Goal: Task Accomplishment & Management: Manage account settings

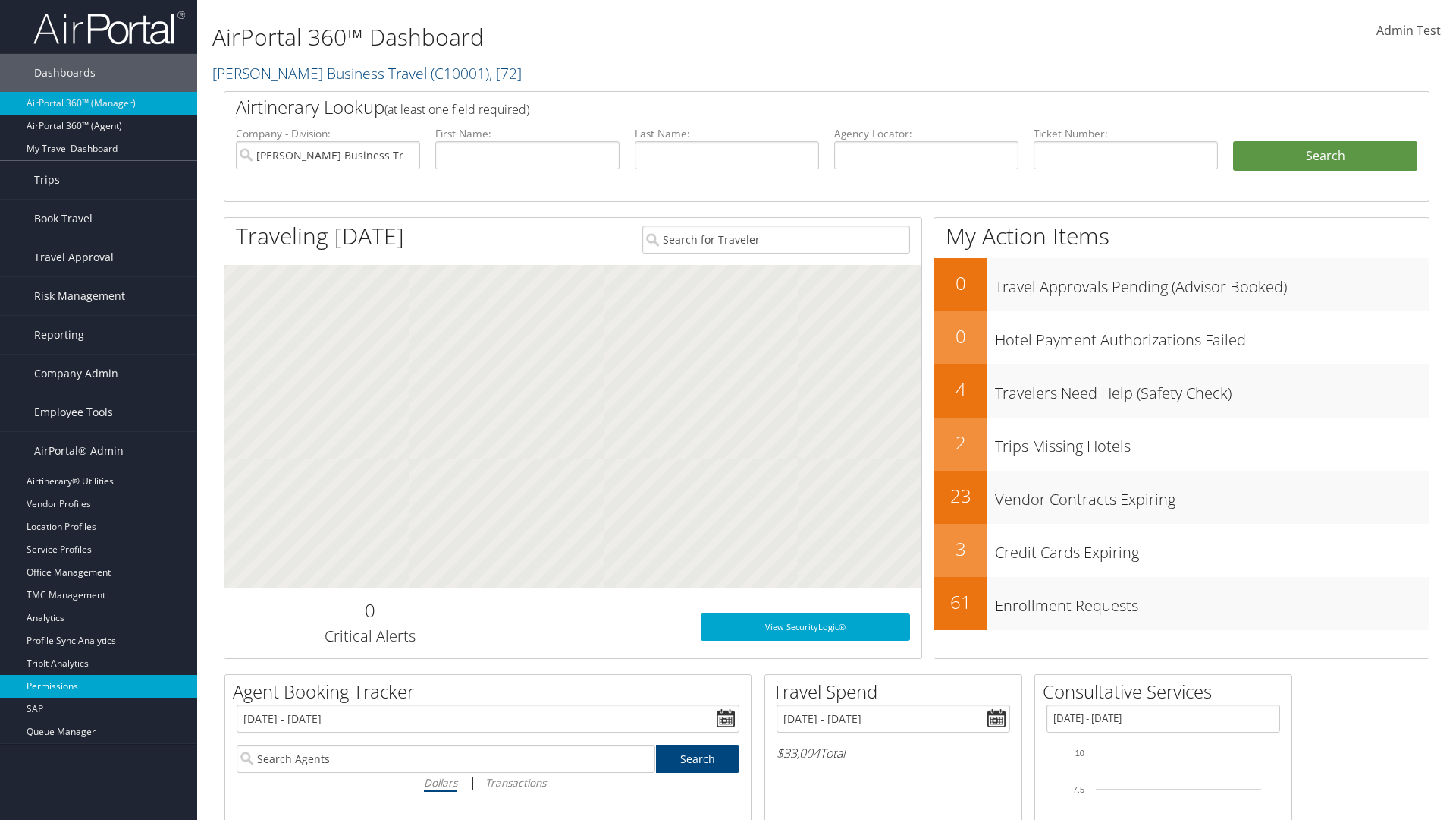
click at [99, 686] on link "Permissions" at bounding box center [99, 685] width 197 height 22
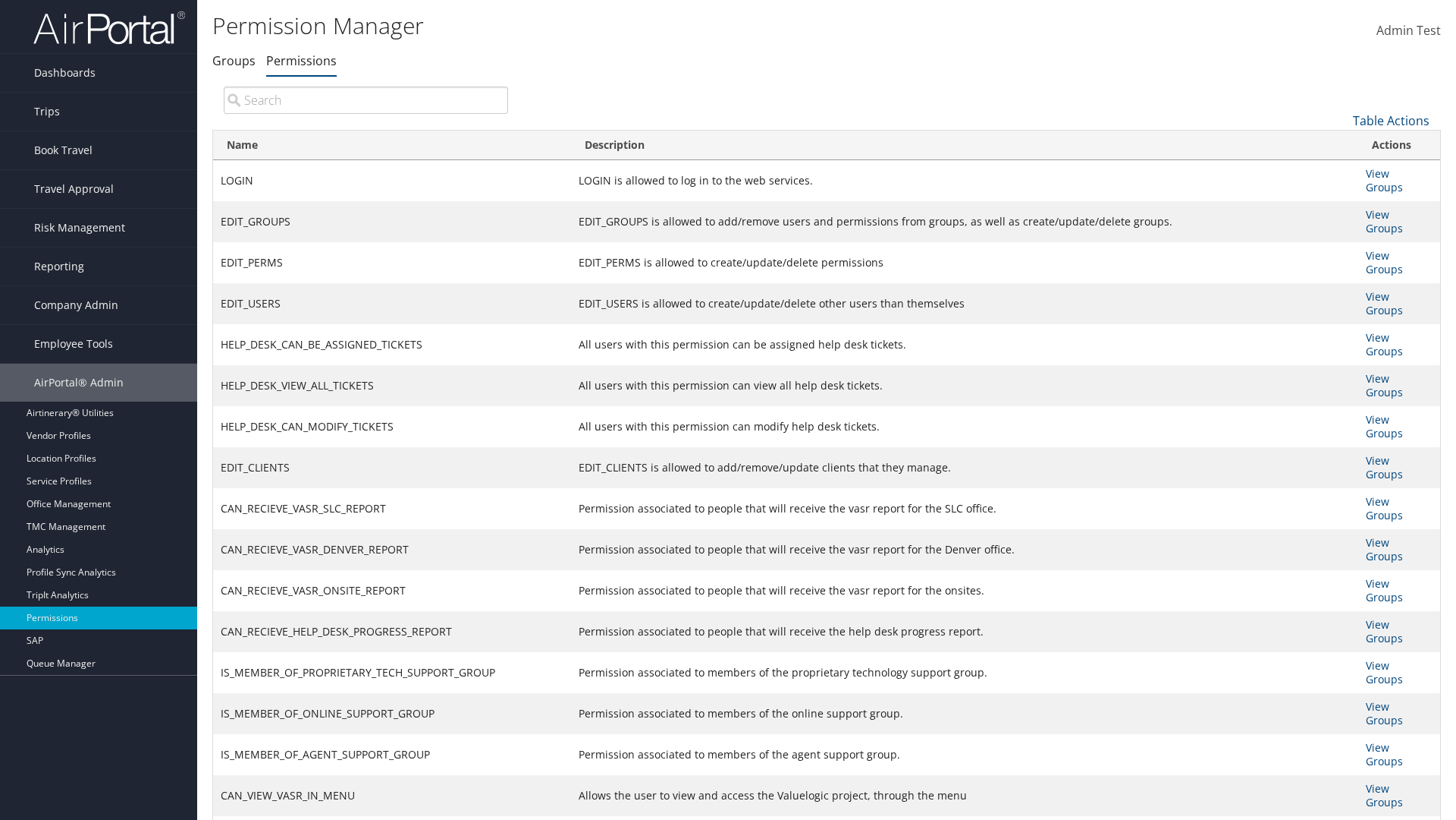
click at [366, 100] on input "search" at bounding box center [366, 101] width 285 height 27
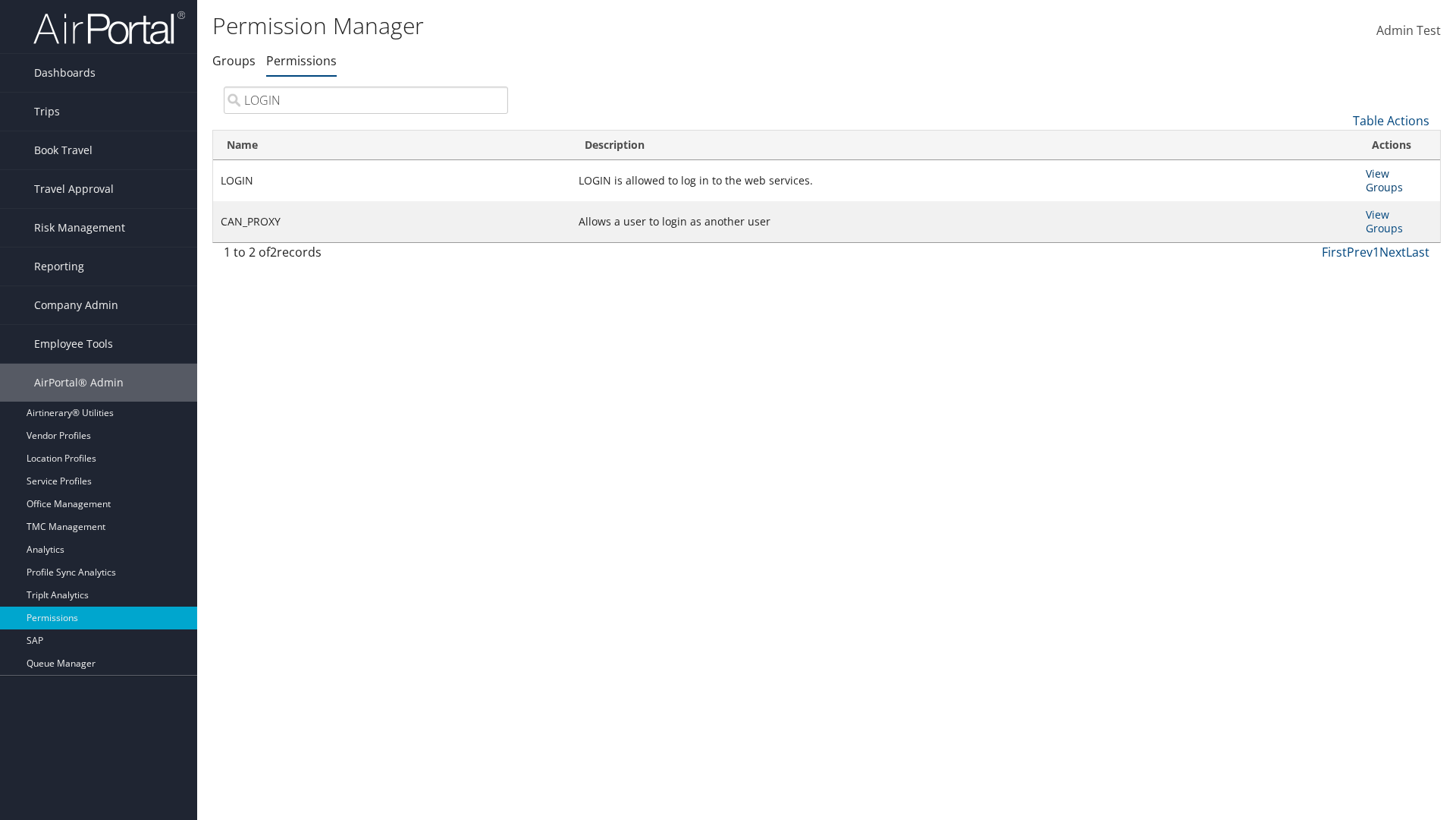
type input "LOGIN"
click at [1378, 173] on link "View Groups" at bounding box center [1385, 180] width 37 height 28
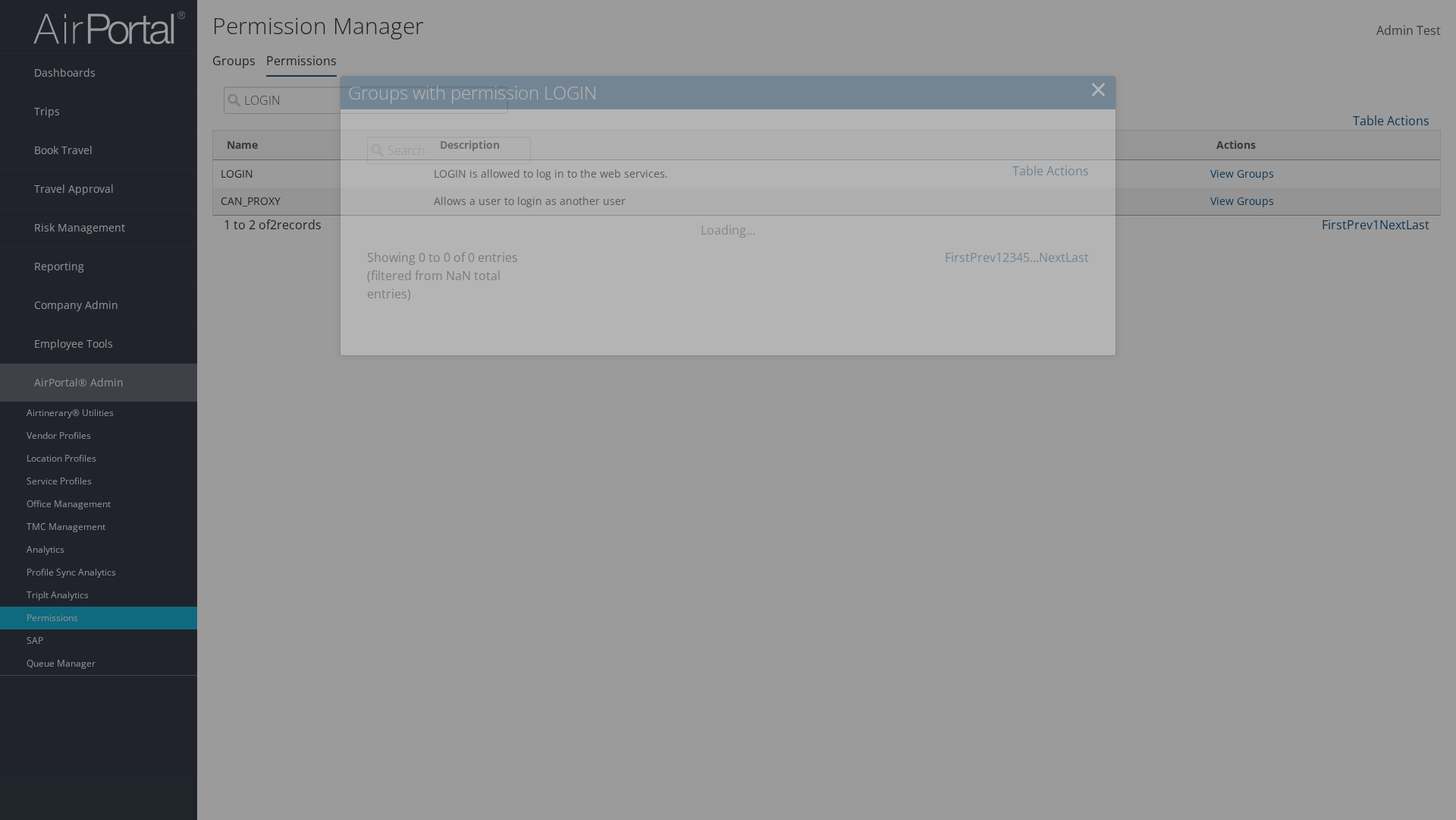
click at [1051, 170] on link "Table Actions" at bounding box center [1051, 170] width 77 height 17
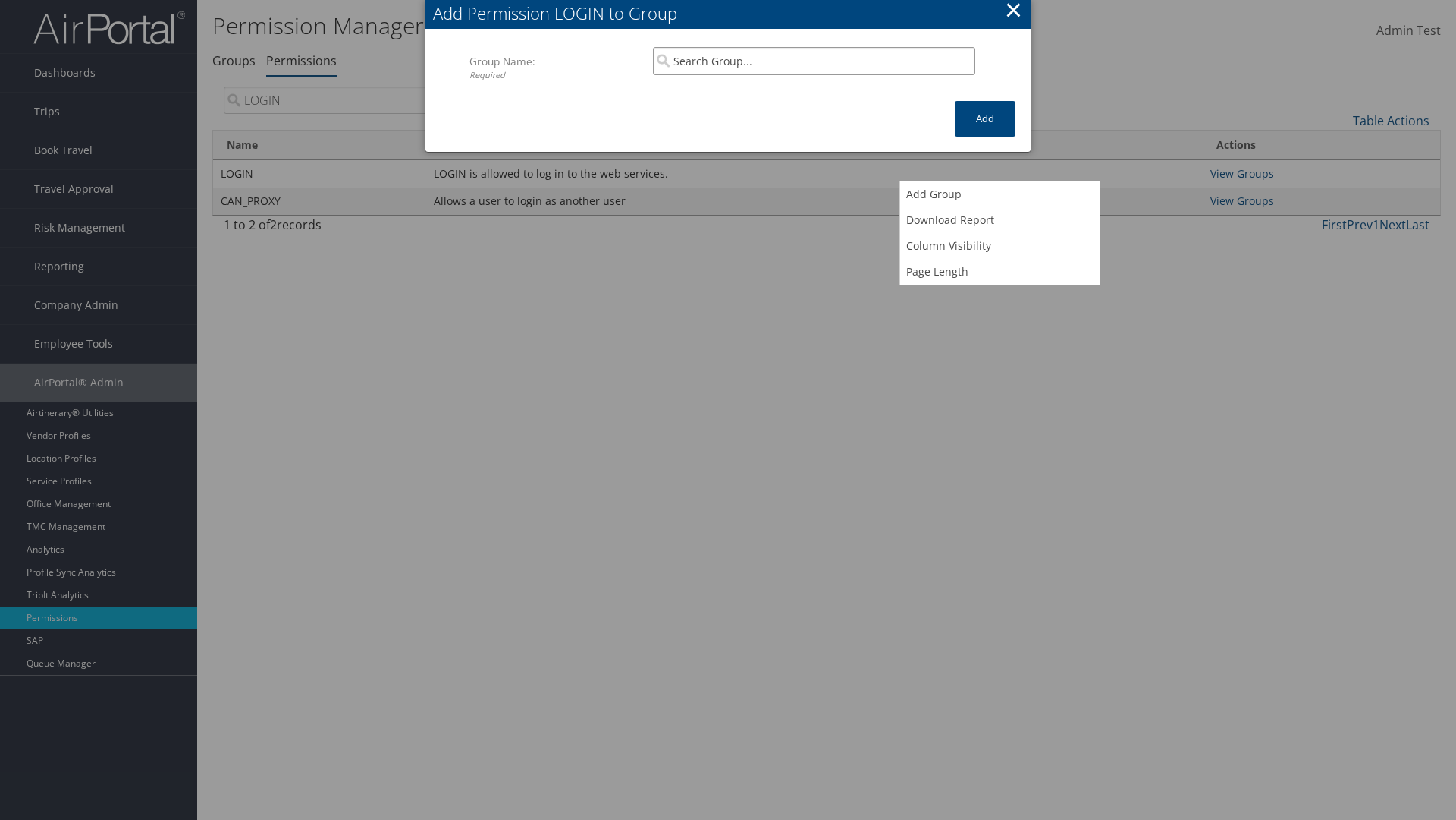
click at [814, 61] on input "search" at bounding box center [814, 61] width 322 height 28
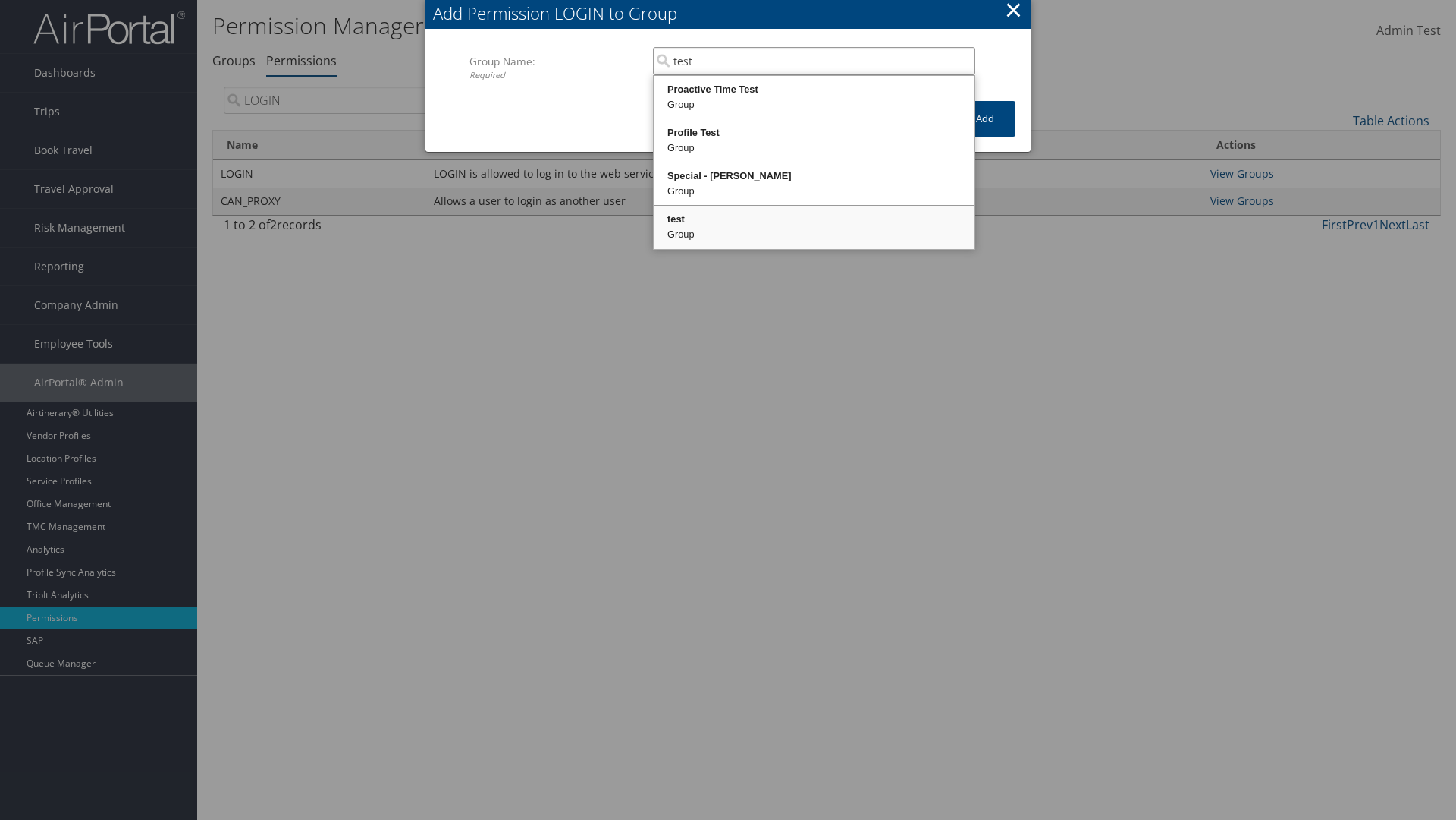
click at [814, 220] on div "test" at bounding box center [814, 220] width 316 height 16
type input "test"
click at [986, 118] on button "Add" at bounding box center [986, 118] width 61 height 36
click at [1014, 12] on button "×" at bounding box center [1014, 10] width 18 height 30
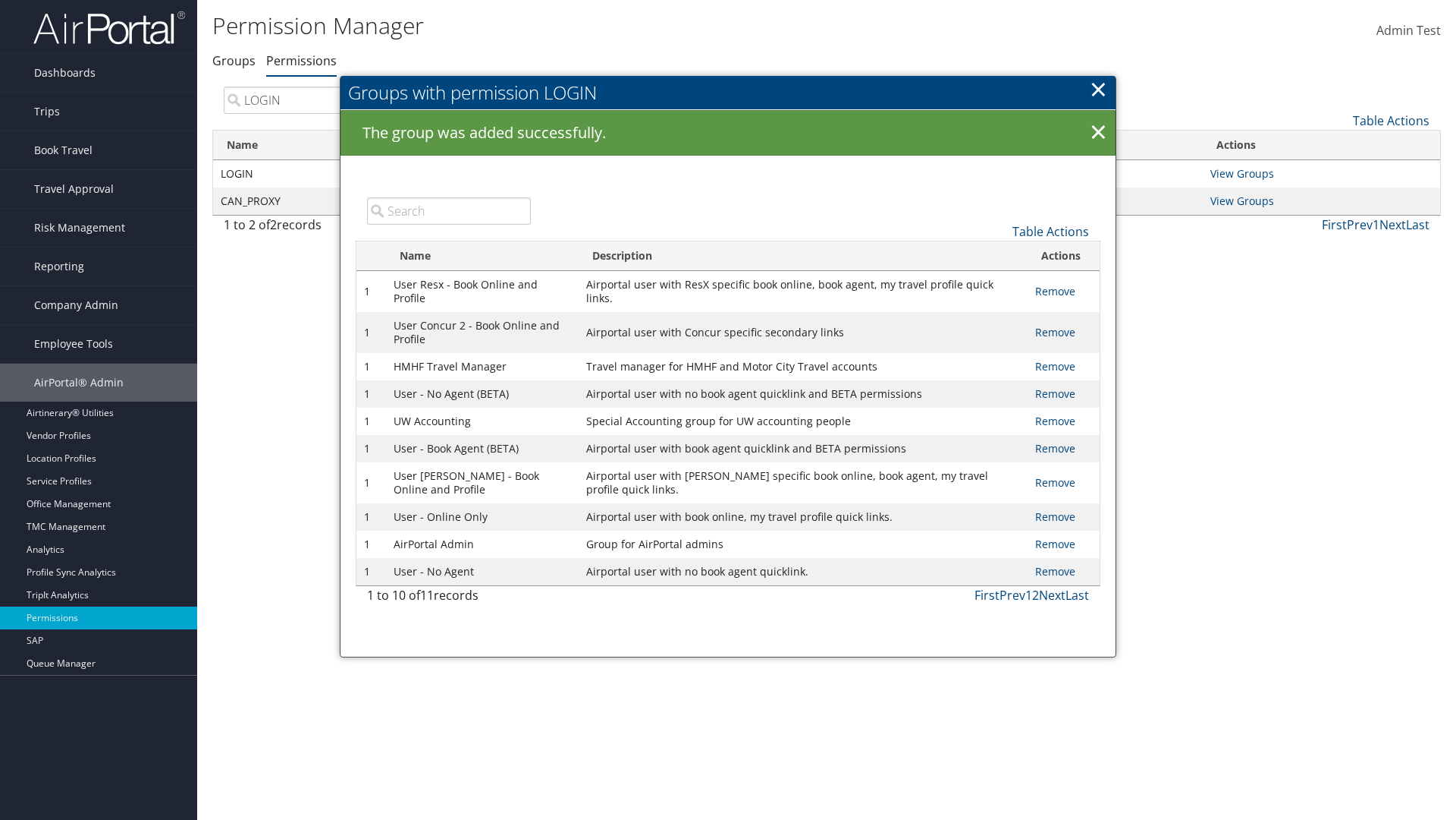
click at [448, 210] on input "search" at bounding box center [449, 211] width 164 height 27
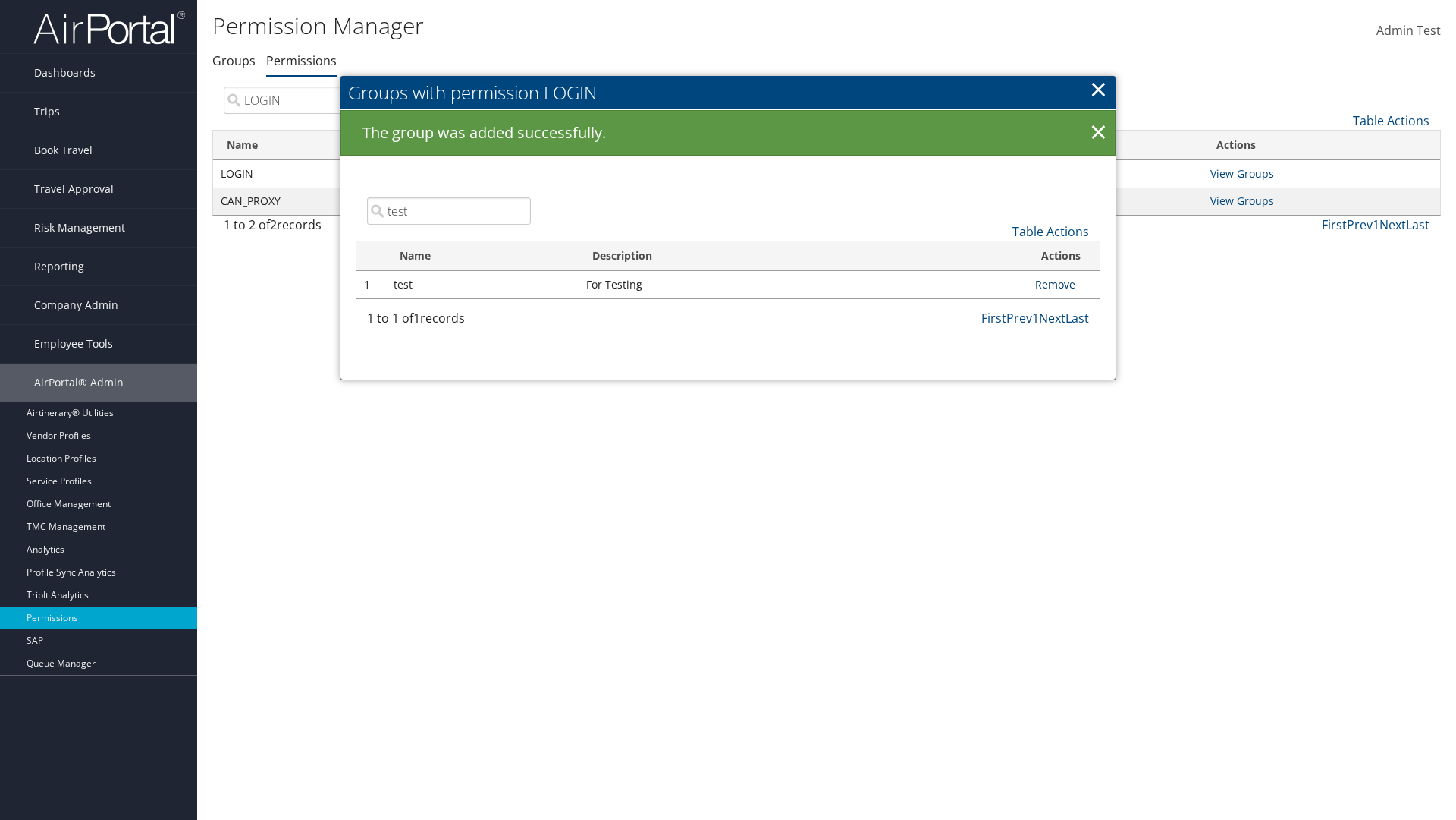
type input "test"
click at [1055, 284] on link "Remove" at bounding box center [1055, 284] width 40 height 15
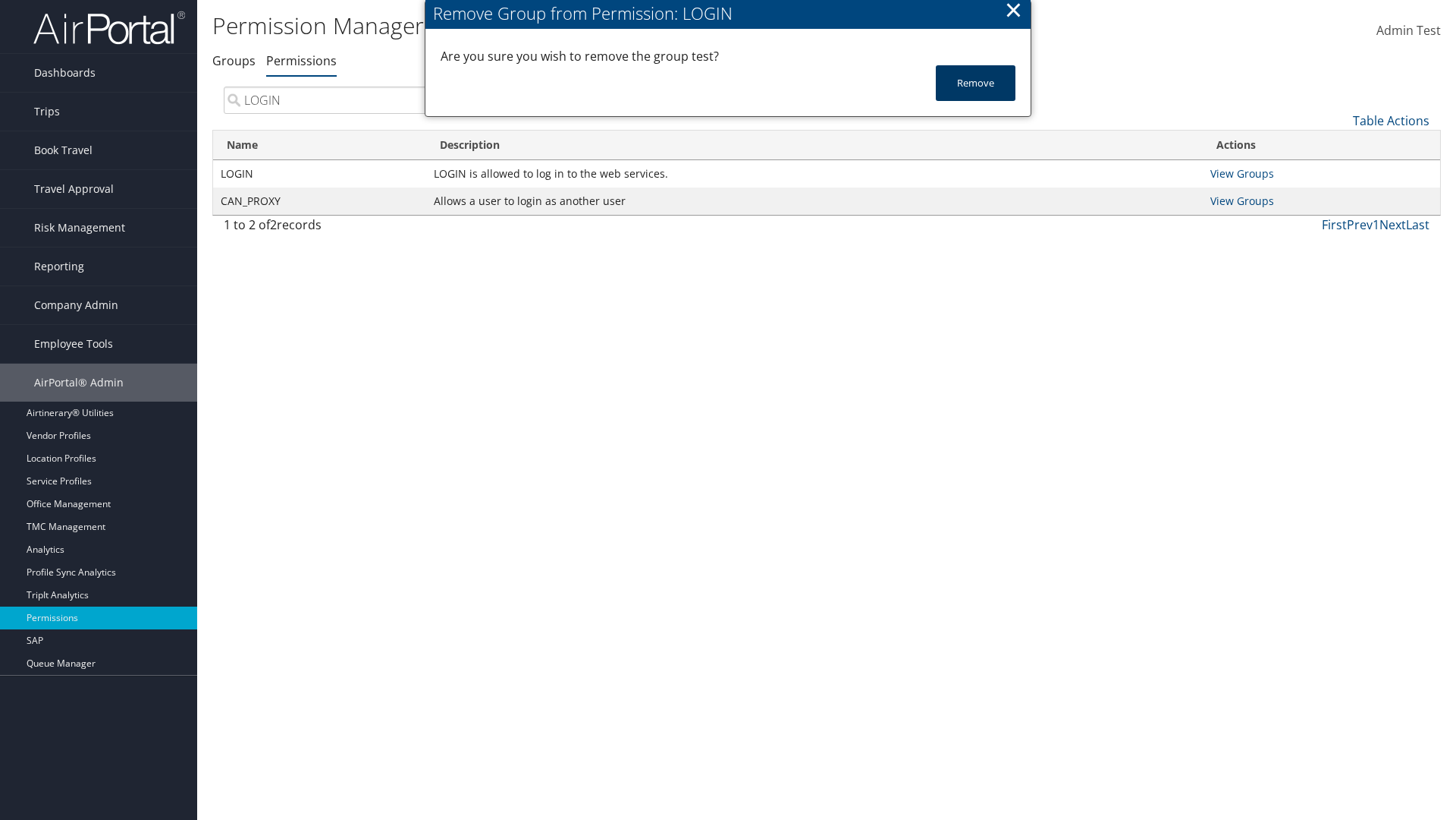
click at [976, 83] on button "Remove" at bounding box center [976, 83] width 80 height 36
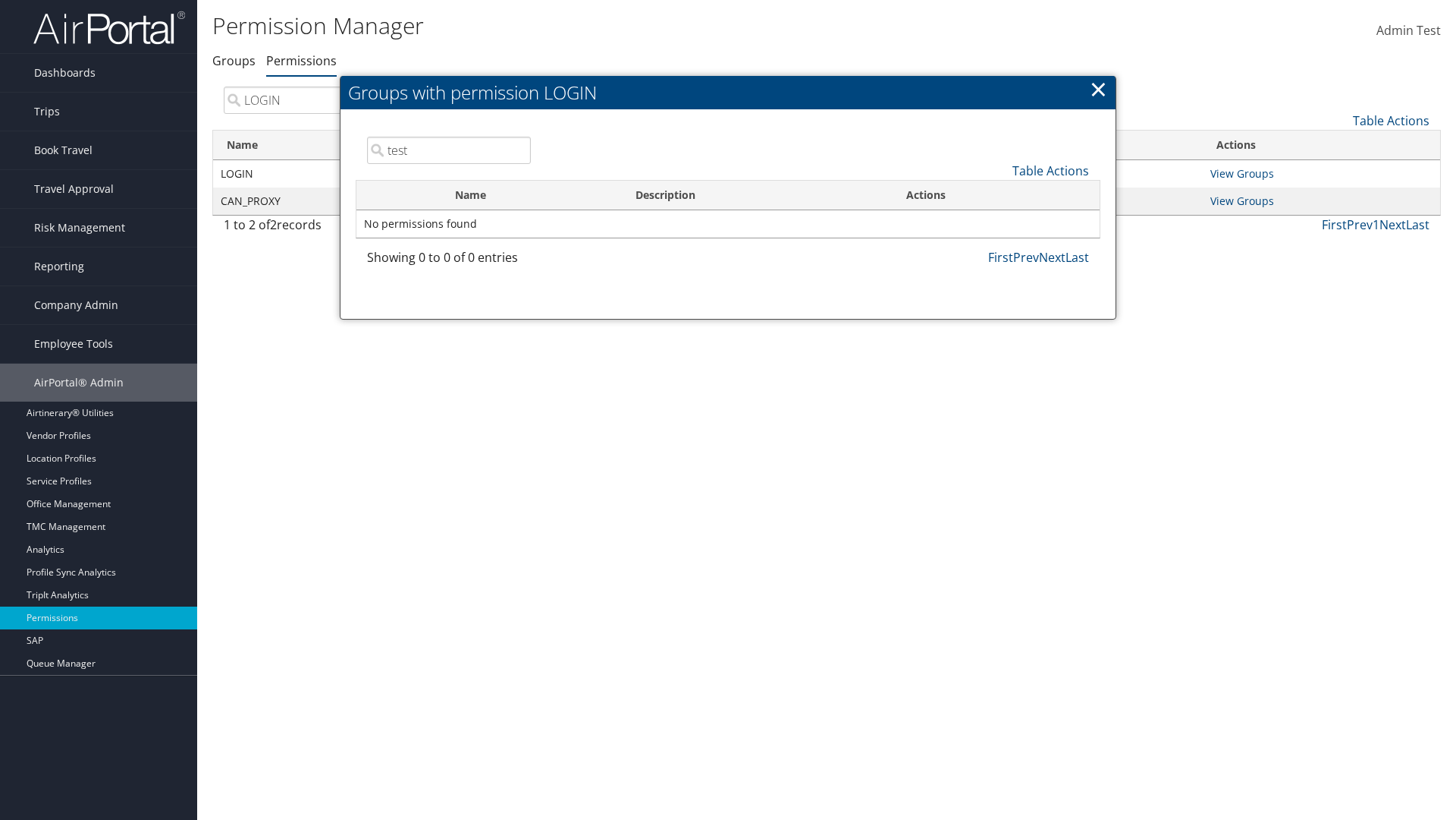
click at [1099, 89] on link "×" at bounding box center [1099, 88] width 18 height 30
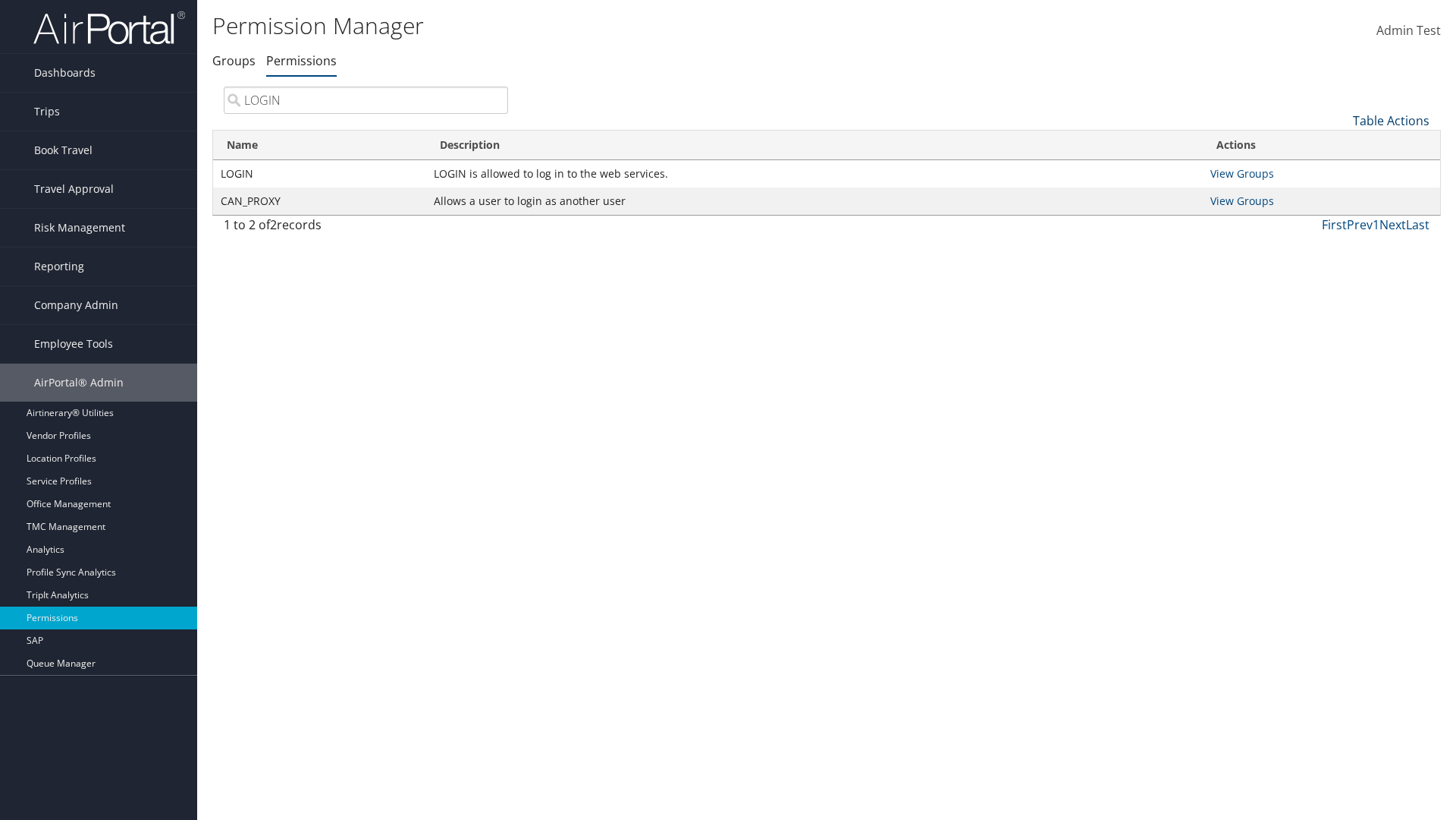
click at [1392, 120] on link "Table Actions" at bounding box center [1392, 120] width 77 height 17
click at [1341, 195] on link "Column Visibility" at bounding box center [1341, 195] width 199 height 25
click at [1341, 144] on link "Name" at bounding box center [1341, 145] width 199 height 25
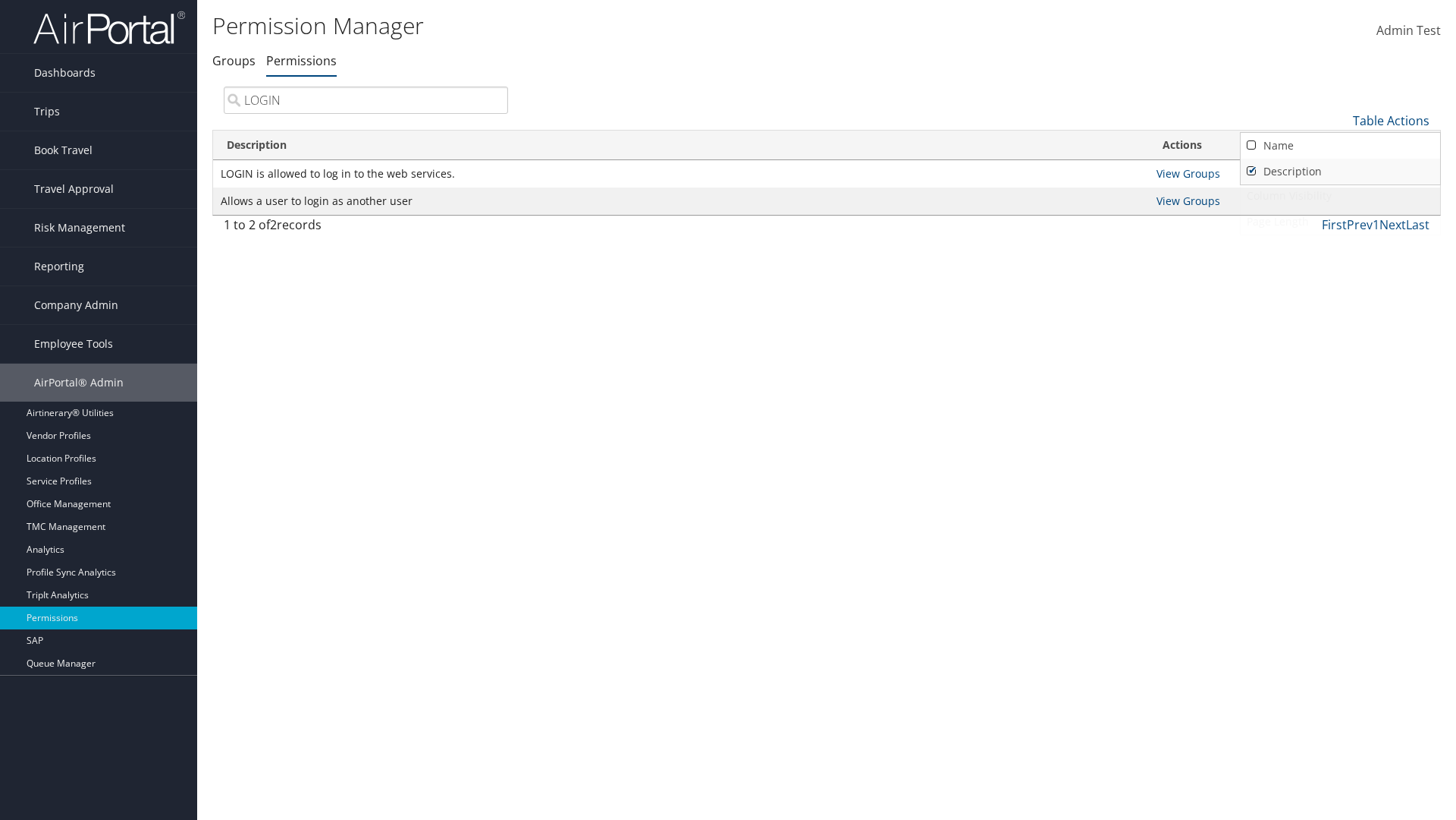
click at [1341, 171] on link "Description" at bounding box center [1341, 171] width 199 height 25
click at [1341, 144] on link "Name" at bounding box center [1341, 145] width 199 height 25
click at [1341, 171] on link "Description" at bounding box center [1341, 171] width 199 height 25
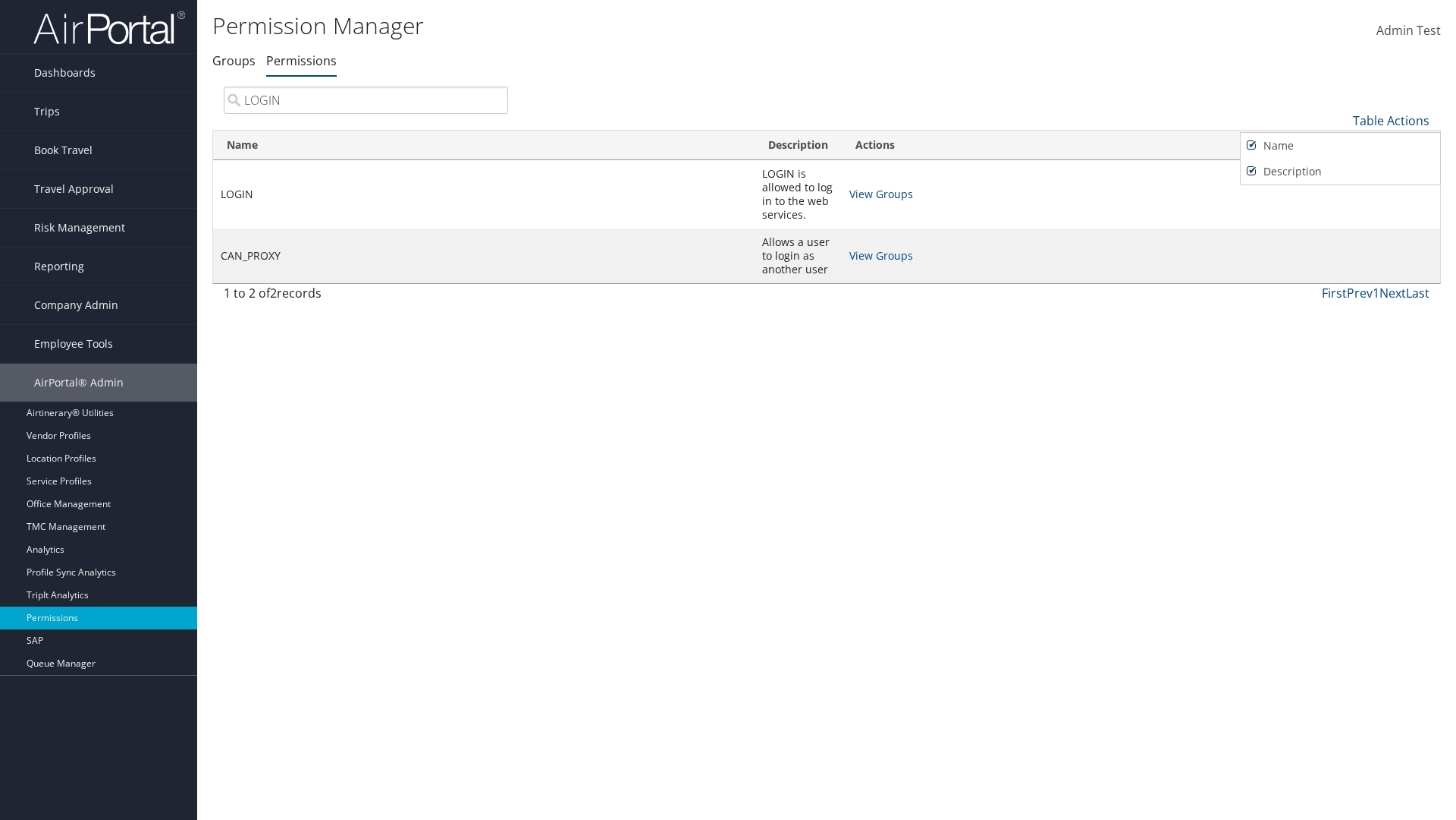
click at [728, 410] on div at bounding box center [728, 410] width 1456 height 820
click at [1392, 120] on link "Table Actions" at bounding box center [1392, 120] width 77 height 17
click at [1341, 221] on link "Page Length" at bounding box center [1341, 222] width 199 height 25
click at [1341, 171] on link "25" at bounding box center [1341, 171] width 199 height 25
click at [1392, 120] on link "Table Actions" at bounding box center [1392, 120] width 77 height 17
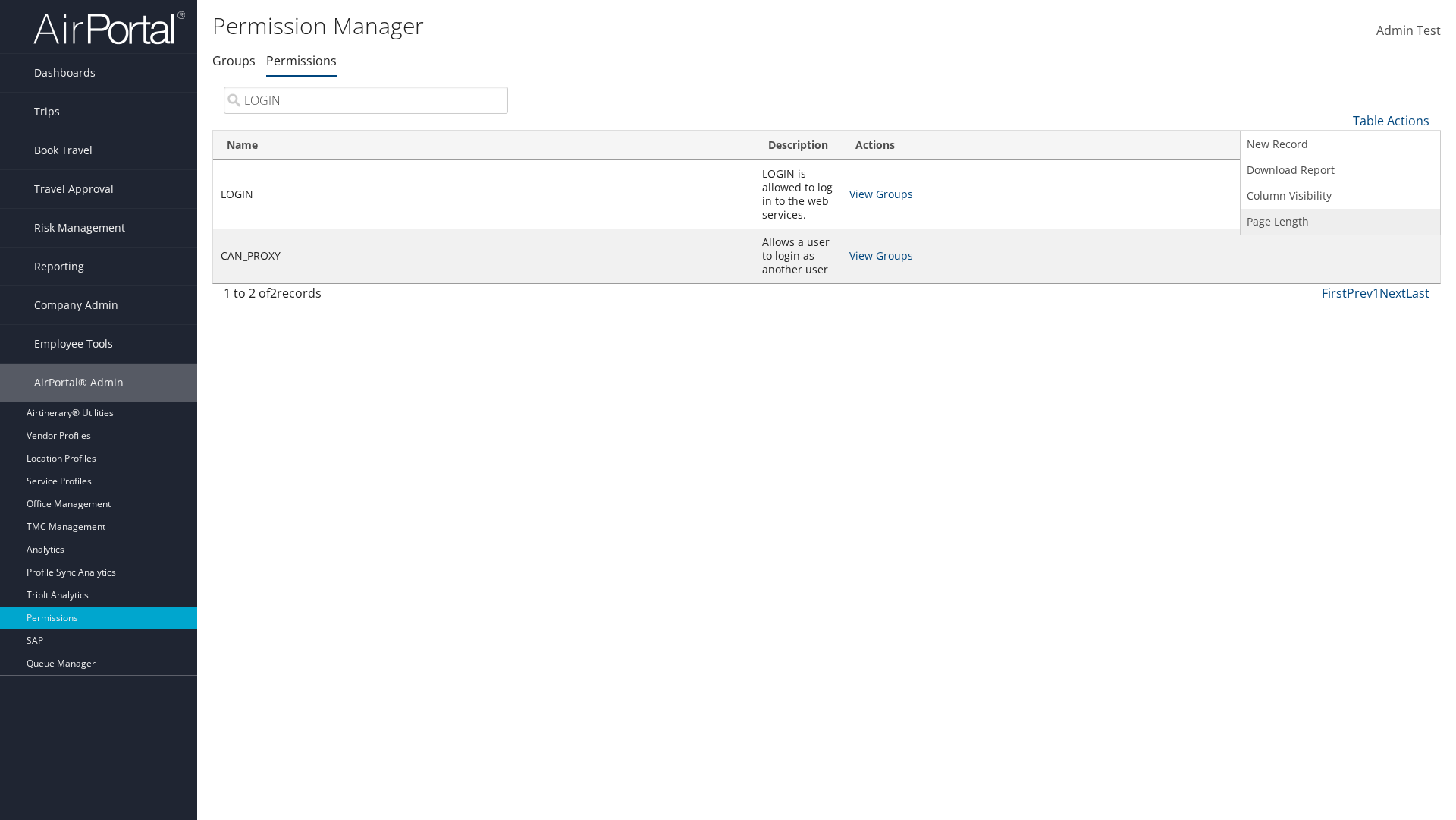
click at [1341, 221] on link "Page Length" at bounding box center [1341, 222] width 199 height 25
click at [1341, 196] on link "50" at bounding box center [1341, 197] width 199 height 25
